Goal: Task Accomplishment & Management: Manage account settings

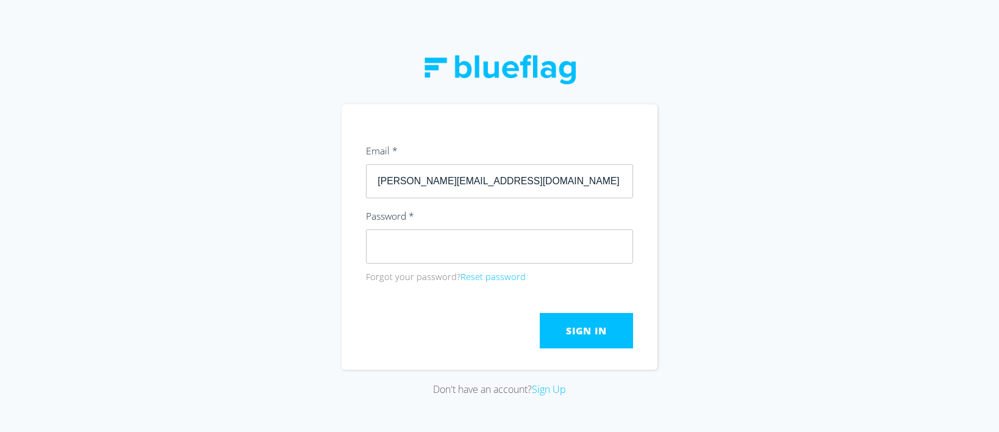
click button "Submit" at bounding box center [0, 0] width 0 height 0
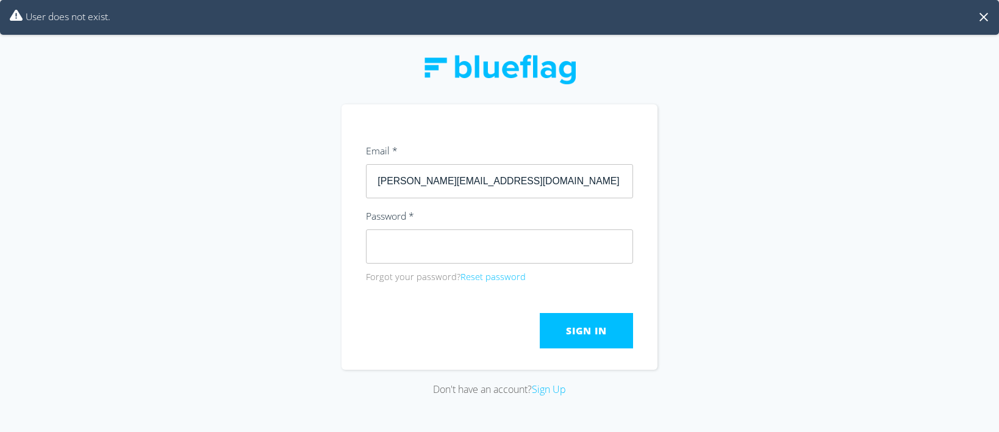
click button "Submit" at bounding box center [0, 0] width 0 height 0
click at [519, 176] on input "[PERSON_NAME][EMAIL_ADDRESS][DOMAIN_NAME]" at bounding box center [499, 181] width 267 height 34
drag, startPoint x: 518, startPoint y: 176, endPoint x: 299, endPoint y: 174, distance: 218.9
click at [299, 174] on div "Don't have an account? Sign Up" at bounding box center [499, 216] width 999 height 432
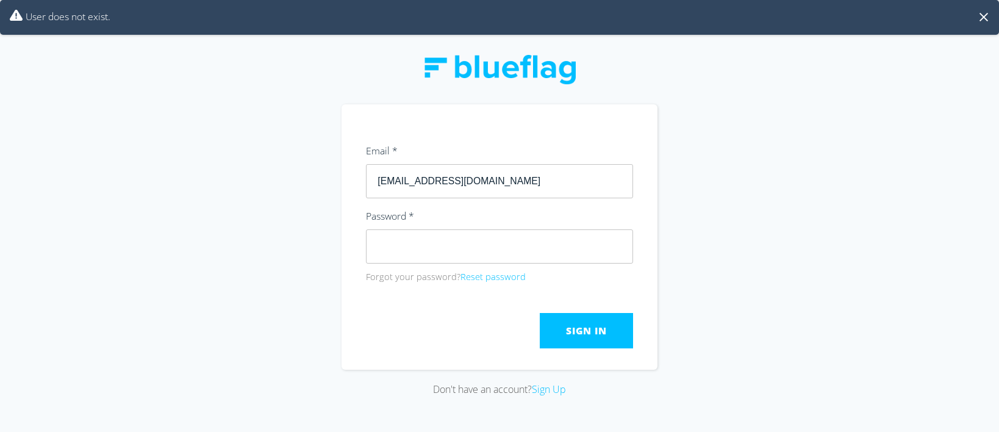
type input "[EMAIL_ADDRESS][DOMAIN_NAME]"
click button "Submit" at bounding box center [0, 0] width 0 height 0
click at [496, 274] on button "Reset password" at bounding box center [492, 276] width 65 height 13
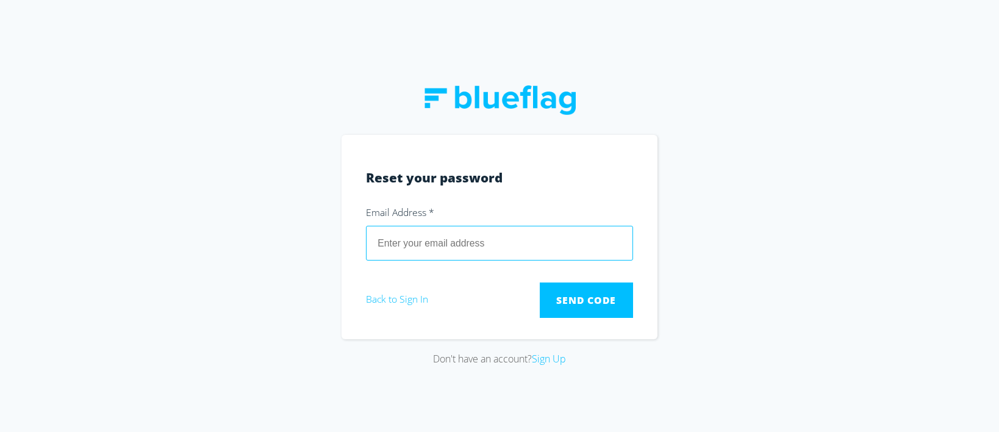
click at [479, 256] on input "email" at bounding box center [499, 243] width 267 height 34
click at [540, 282] on button "Send Code" at bounding box center [586, 299] width 93 height 35
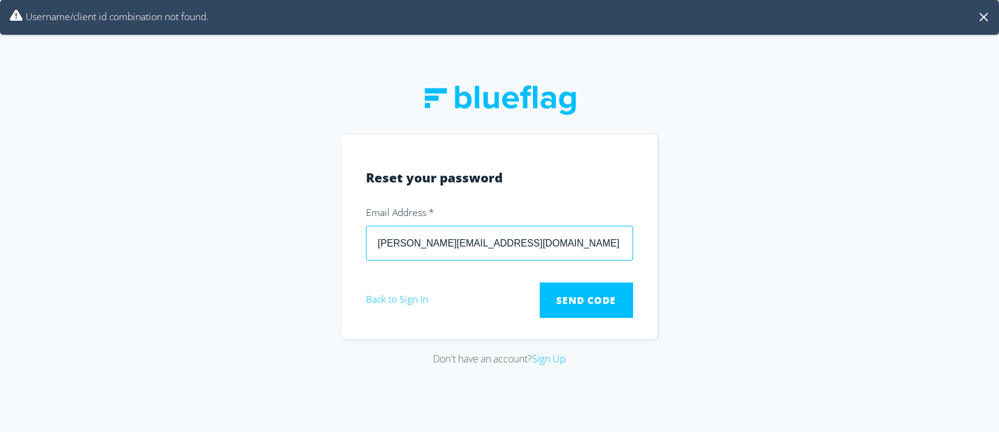
drag, startPoint x: 519, startPoint y: 246, endPoint x: 231, endPoint y: 215, distance: 289.5
click at [231, 215] on div "Don't have an account? Sign Up" at bounding box center [499, 216] width 999 height 432
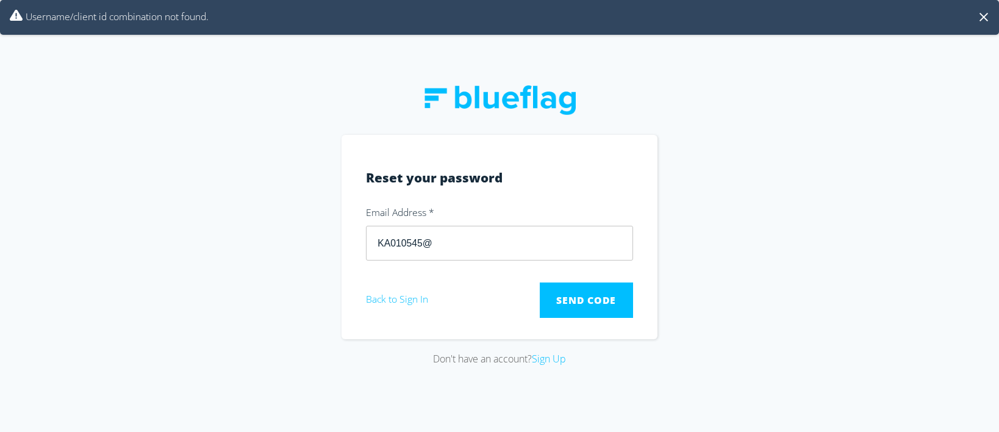
click at [60, 276] on div "Don't have an account? Sign Up" at bounding box center [499, 216] width 999 height 432
click at [461, 247] on input "KA010545@" at bounding box center [499, 243] width 267 height 34
type input "[EMAIL_ADDRESS][DOMAIN_NAME]"
click at [540, 282] on button "Send Code" at bounding box center [586, 299] width 93 height 35
click at [460, 90] on img at bounding box center [499, 99] width 152 height 29
